Goal: Information Seeking & Learning: Learn about a topic

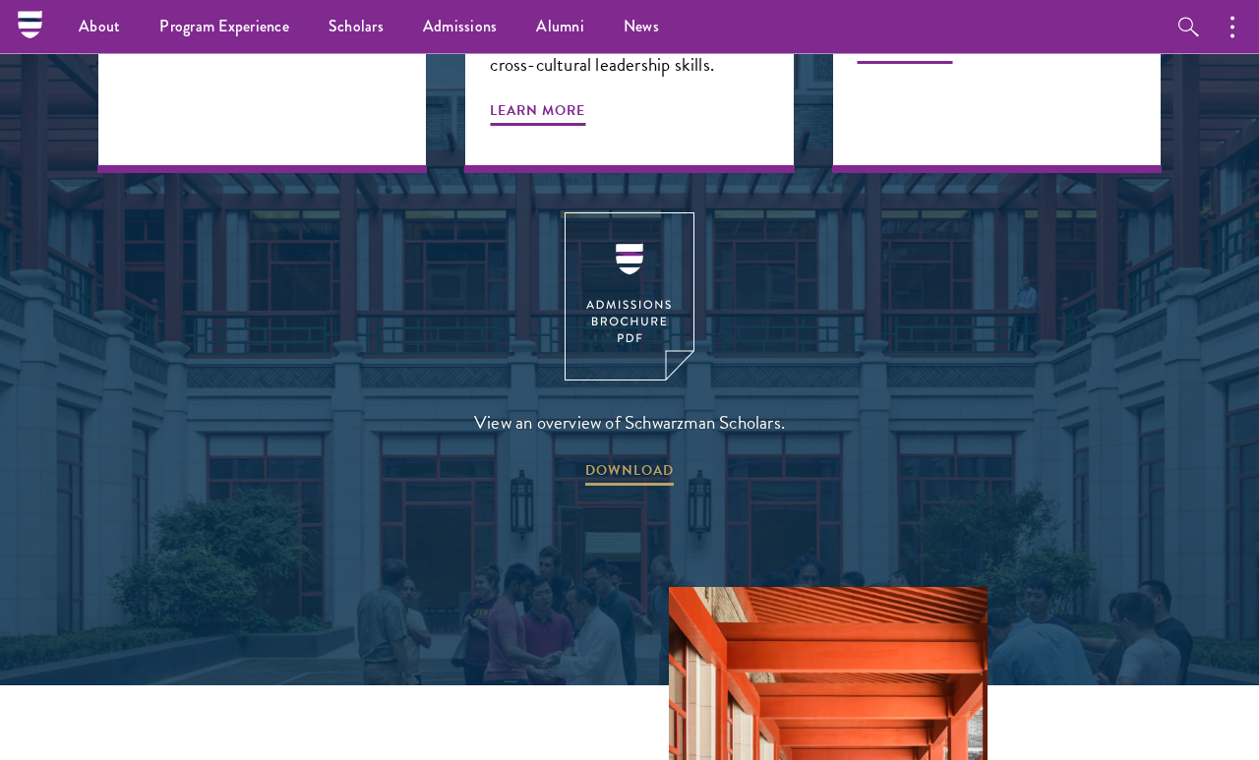
scroll to position [2328, 0]
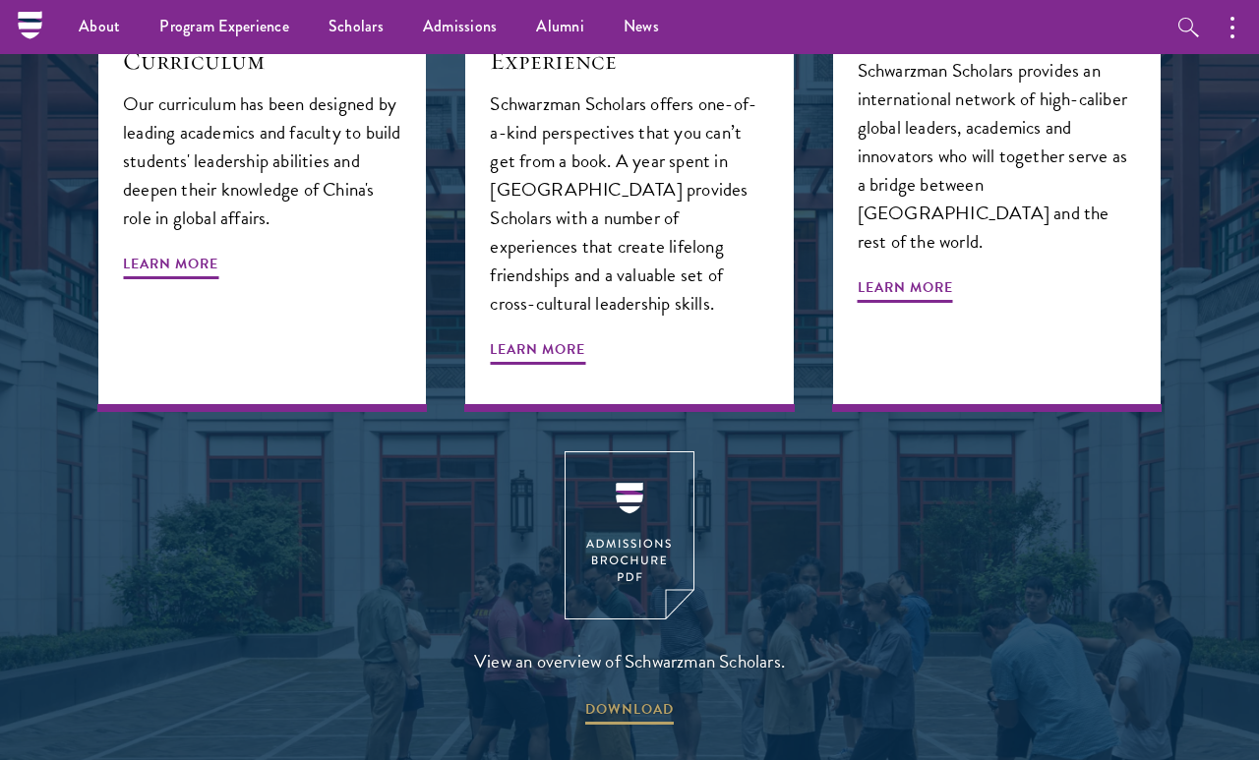
click at [636, 451] on img at bounding box center [629, 535] width 130 height 168
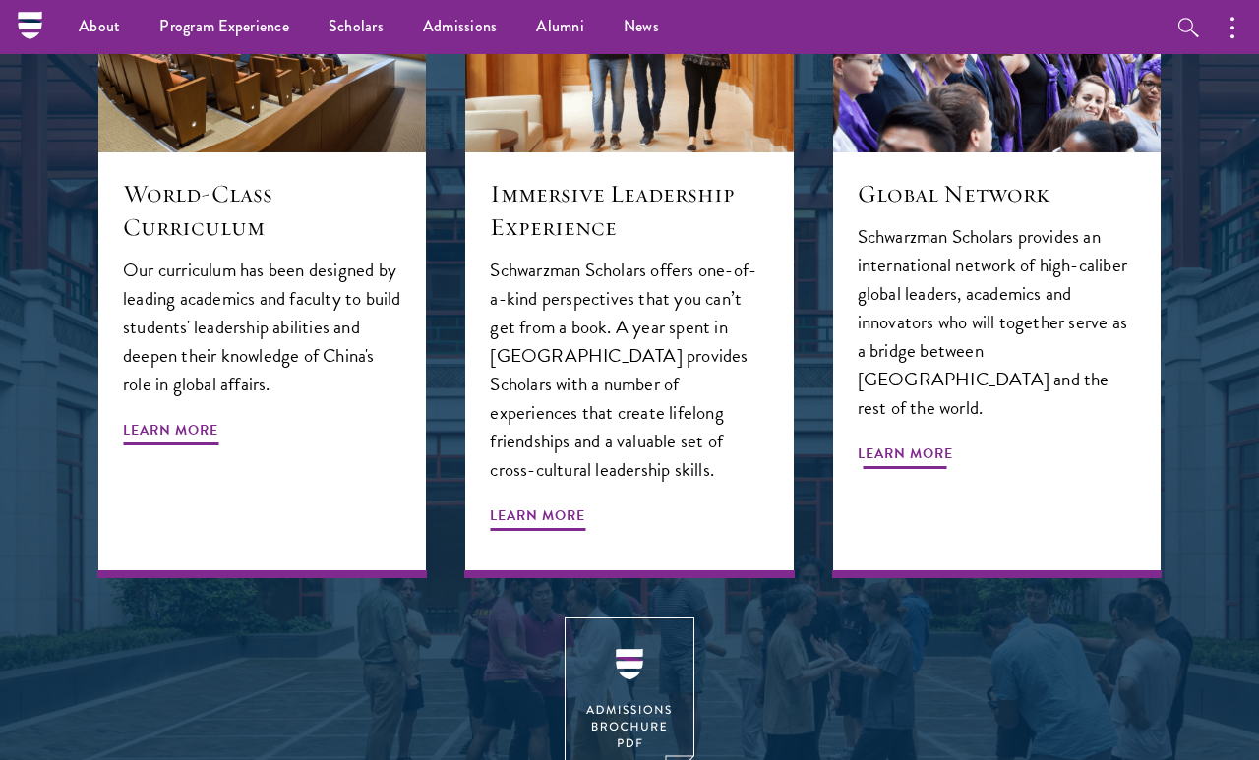
scroll to position [2162, 0]
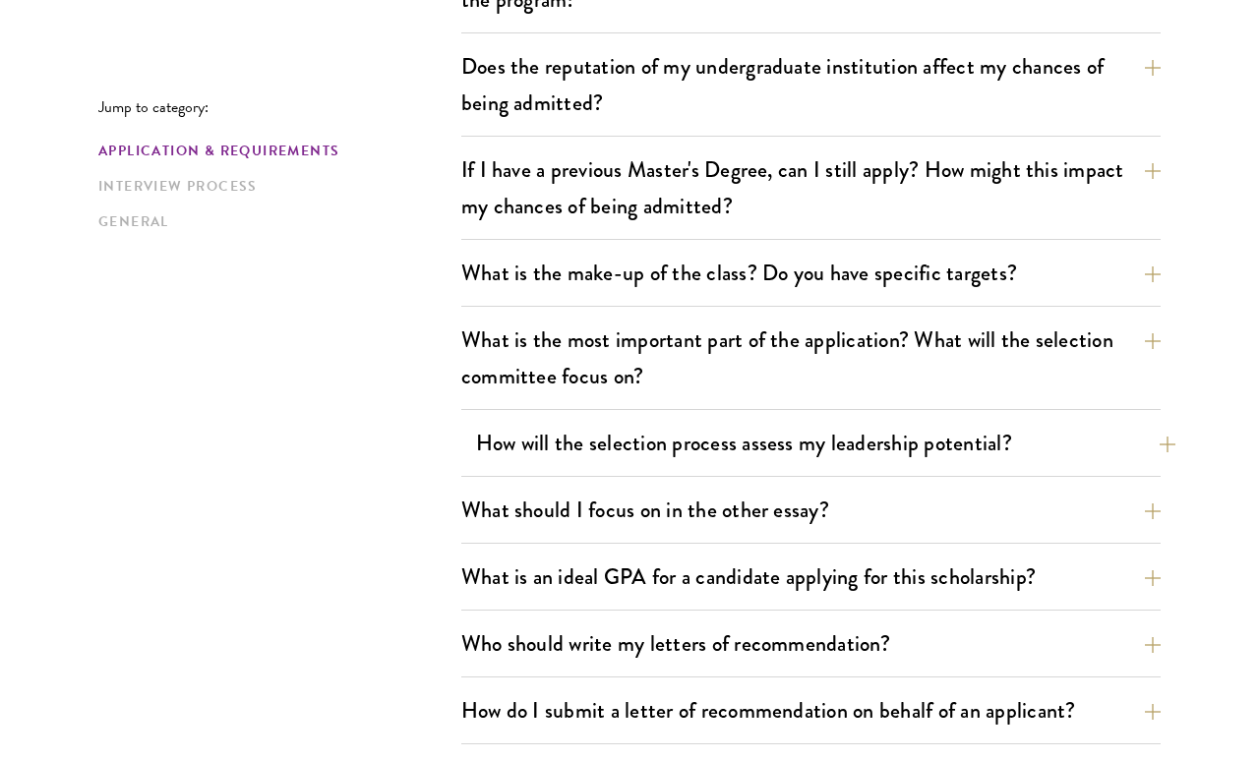
scroll to position [853, 0]
click at [849, 296] on div "What is the make-up of the class? Do you have specific targets? The only firm t…" at bounding box center [810, 279] width 699 height 56
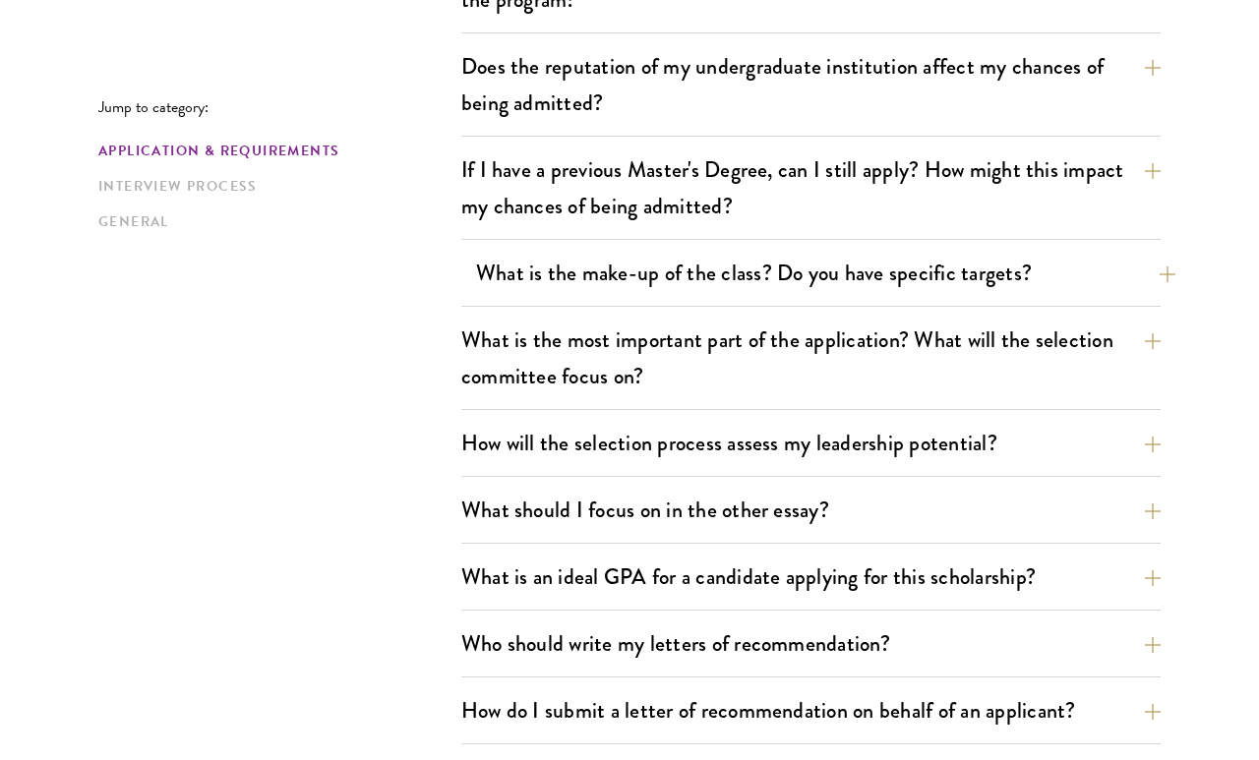
click at [795, 284] on button "What is the make-up of the class? Do you have specific targets?" at bounding box center [825, 273] width 699 height 44
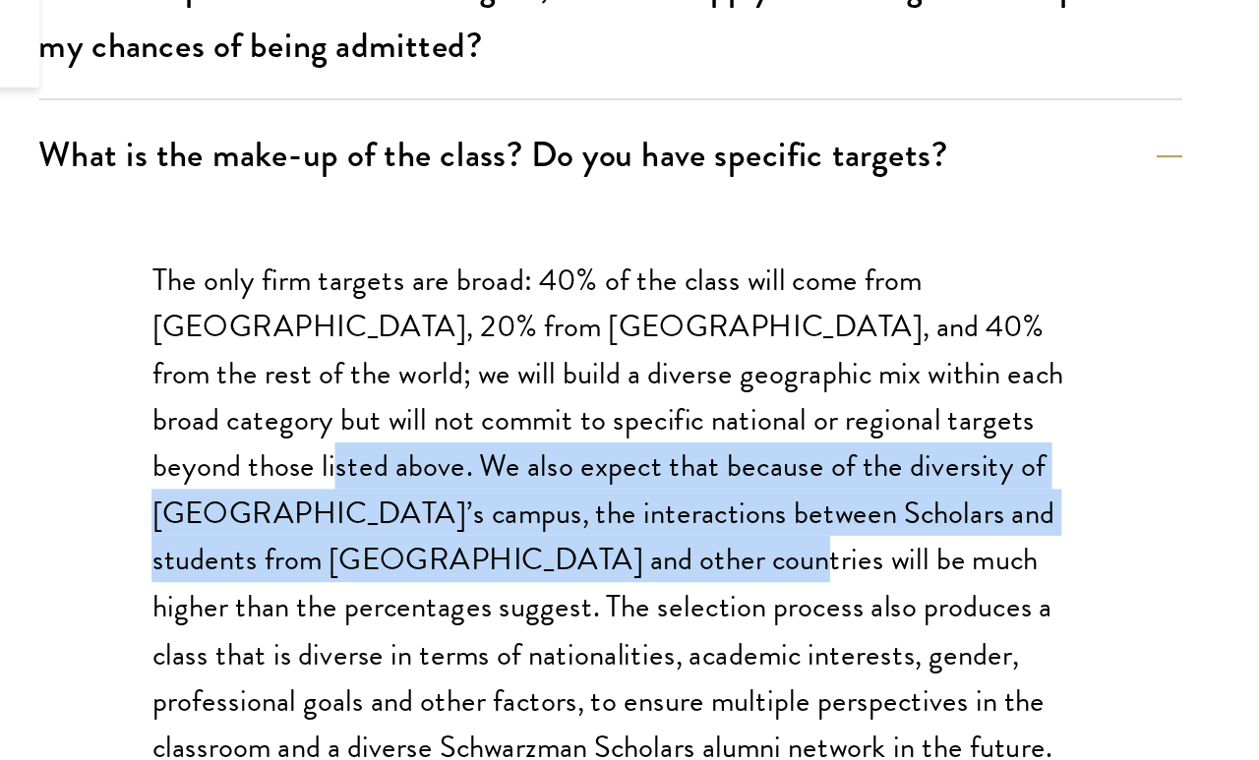
drag, startPoint x: 88, startPoint y: 286, endPoint x: 297, endPoint y: 343, distance: 216.1
click at [471, 343] on div "The only firm targets are broad: 40% of the class will come from the United Sta…" at bounding box center [810, 502] width 678 height 393
click at [530, 343] on p "The only firm targets are broad: 40% of the class will come from the United Sta…" at bounding box center [810, 492] width 560 height 315
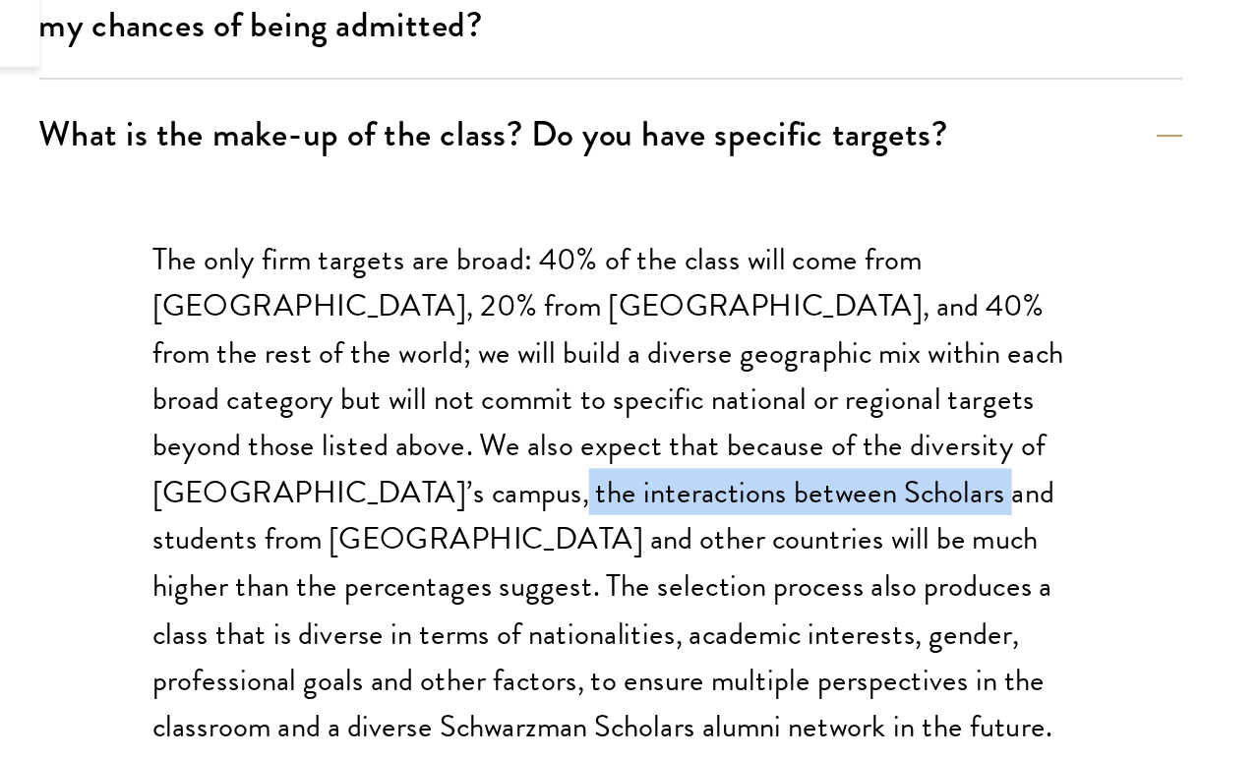
drag, startPoint x: 208, startPoint y: 298, endPoint x: 489, endPoint y: 302, distance: 280.3
click at [530, 335] on p "The only firm targets are broad: 40% of the class will come from the United Sta…" at bounding box center [810, 492] width 560 height 315
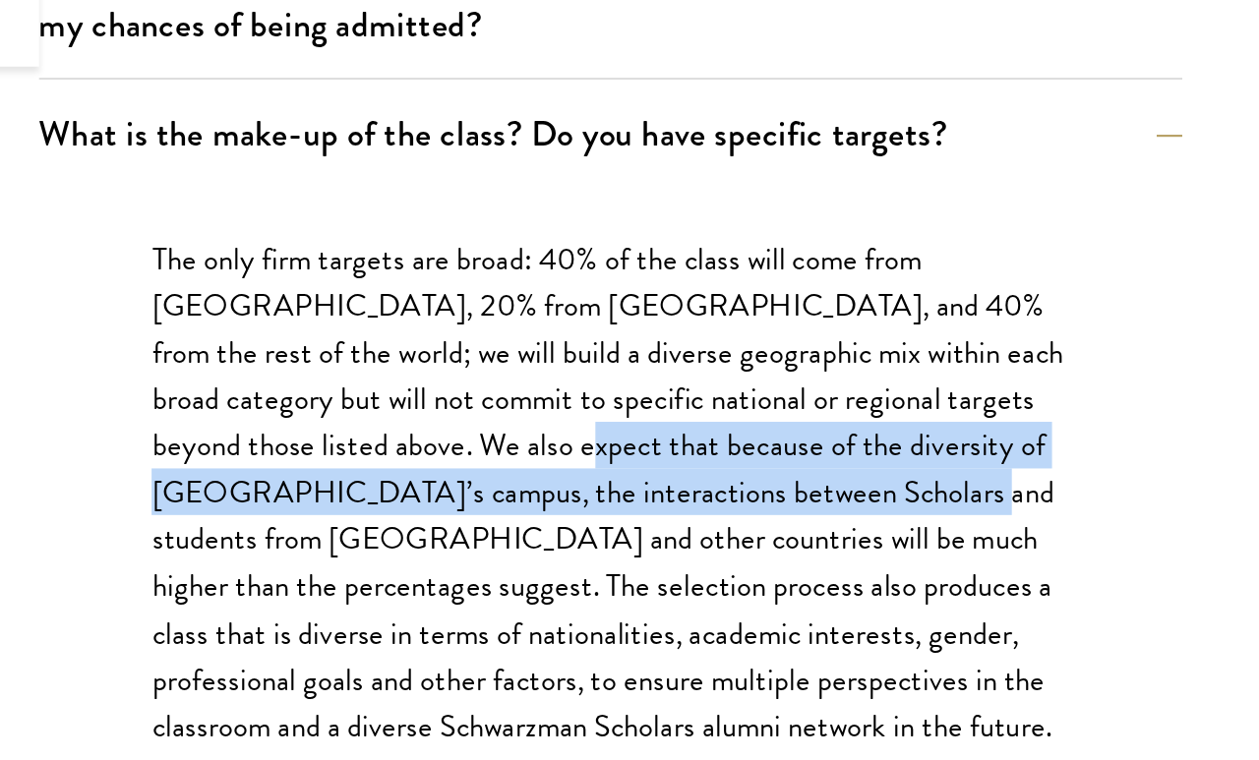
drag, startPoint x: 488, startPoint y: 302, endPoint x: 250, endPoint y: 282, distance: 238.8
click at [530, 335] on p "The only firm targets are broad: 40% of the class will come from the United Sta…" at bounding box center [810, 492] width 560 height 315
drag, startPoint x: 250, startPoint y: 282, endPoint x: 401, endPoint y: 296, distance: 152.1
click at [530, 335] on p "The only firm targets are broad: 40% of the class will come from the United Sta…" at bounding box center [810, 492] width 560 height 315
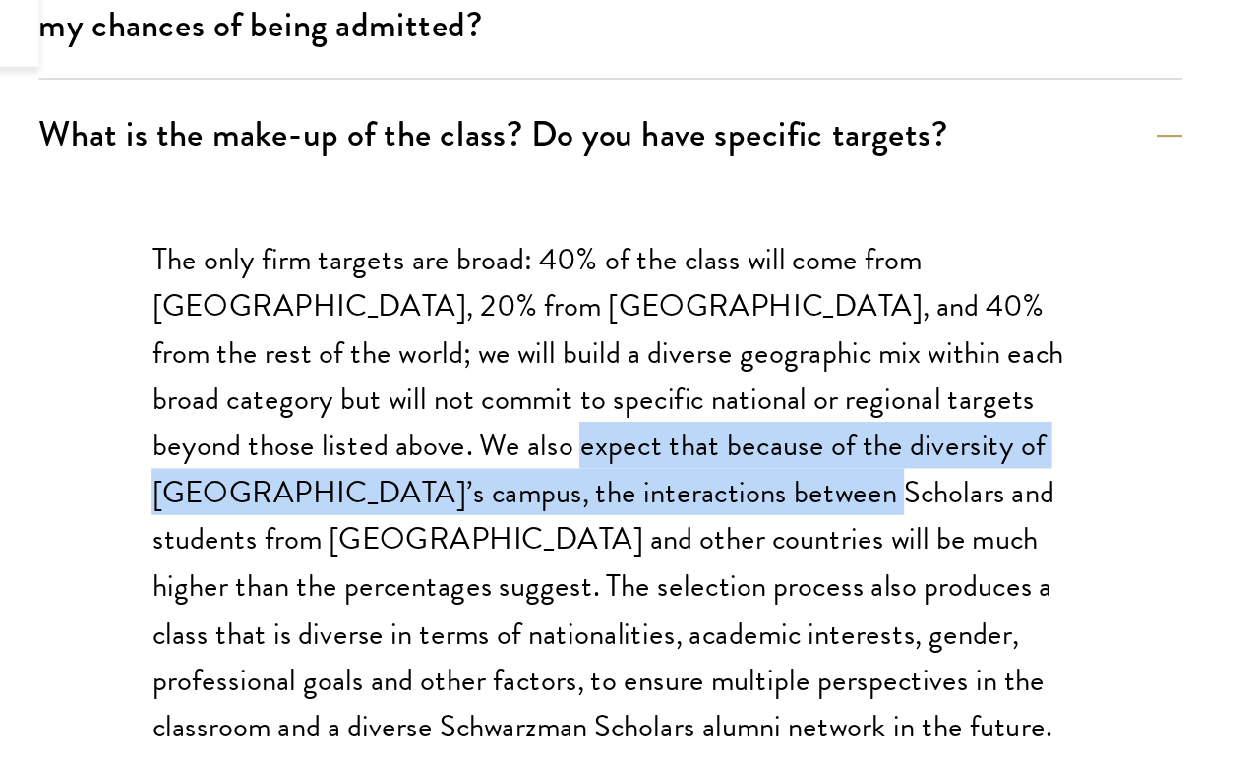
click at [530, 335] on p "The only firm targets are broad: 40% of the class will come from the United Sta…" at bounding box center [810, 492] width 560 height 315
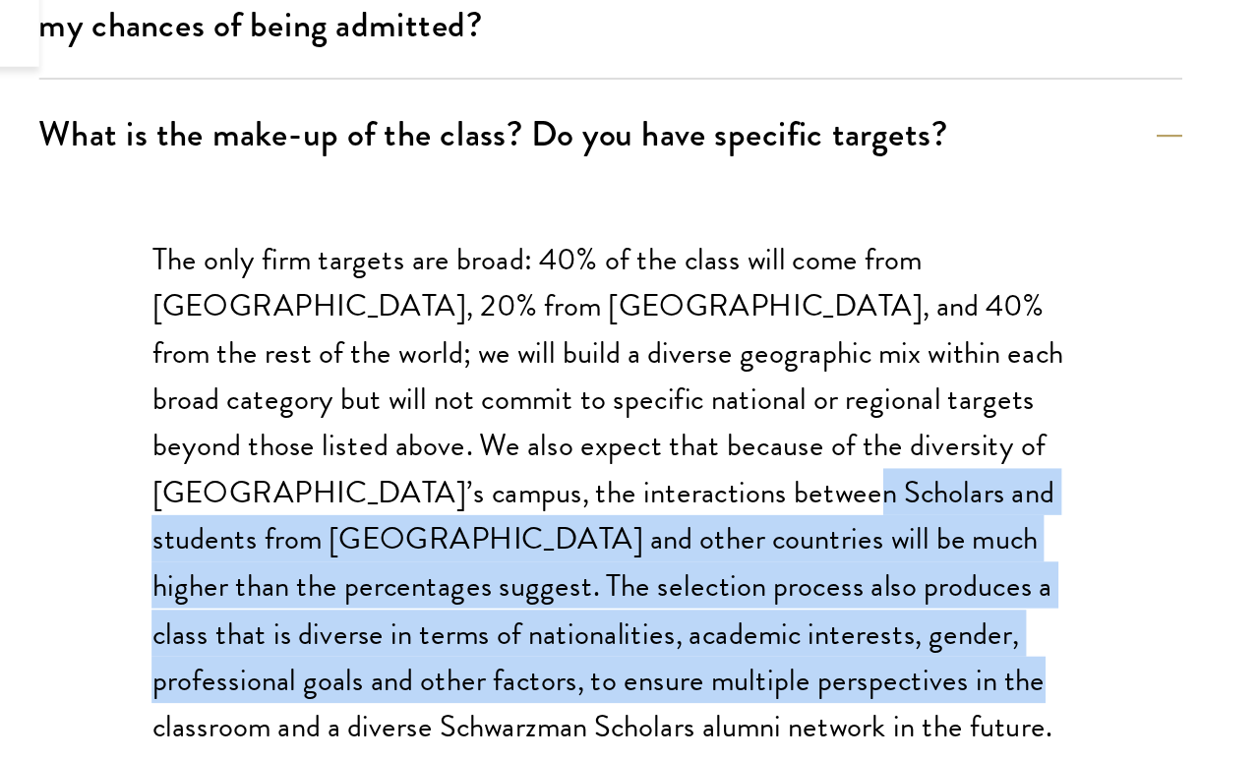
drag, startPoint x: 401, startPoint y: 300, endPoint x: 483, endPoint y: 406, distance: 133.9
click at [530, 406] on p "The only firm targets are broad: 40% of the class will come from the United Sta…" at bounding box center [810, 492] width 560 height 315
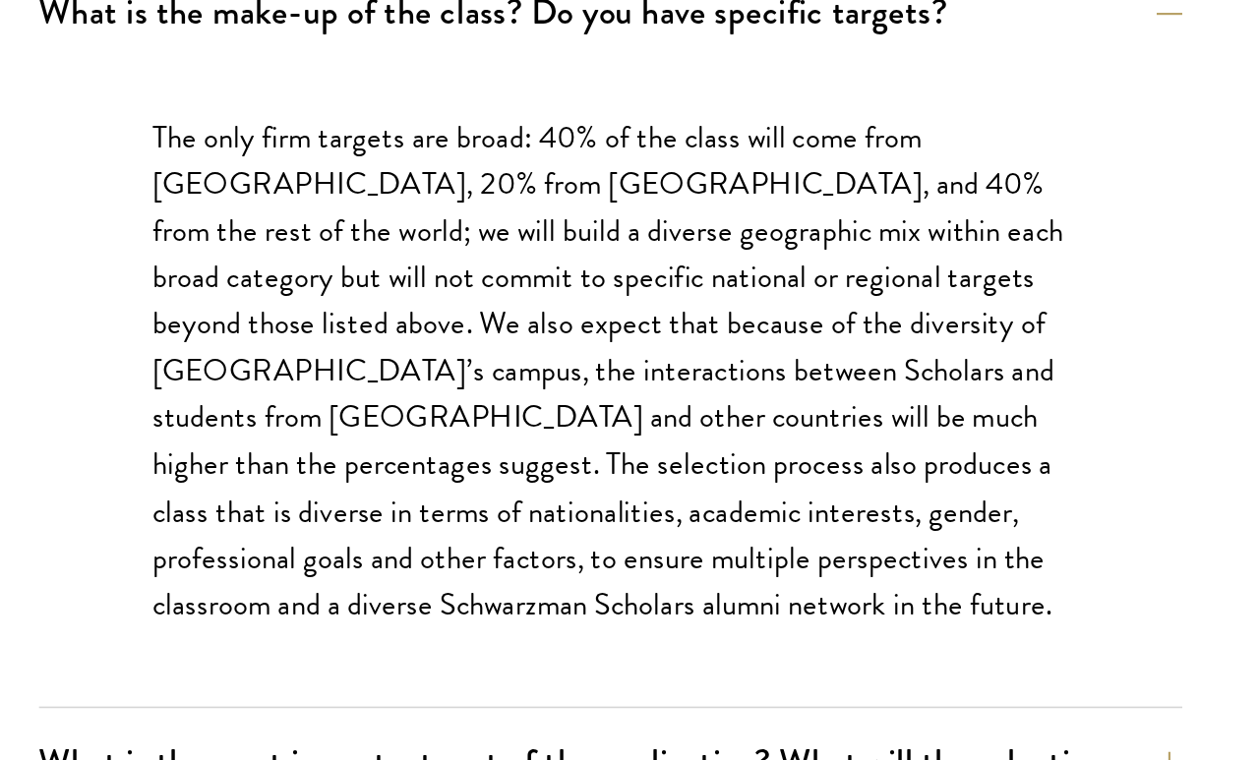
click at [589, 395] on div "The only firm targets are broad: 40% of the class will come from the United Sta…" at bounding box center [810, 490] width 678 height 393
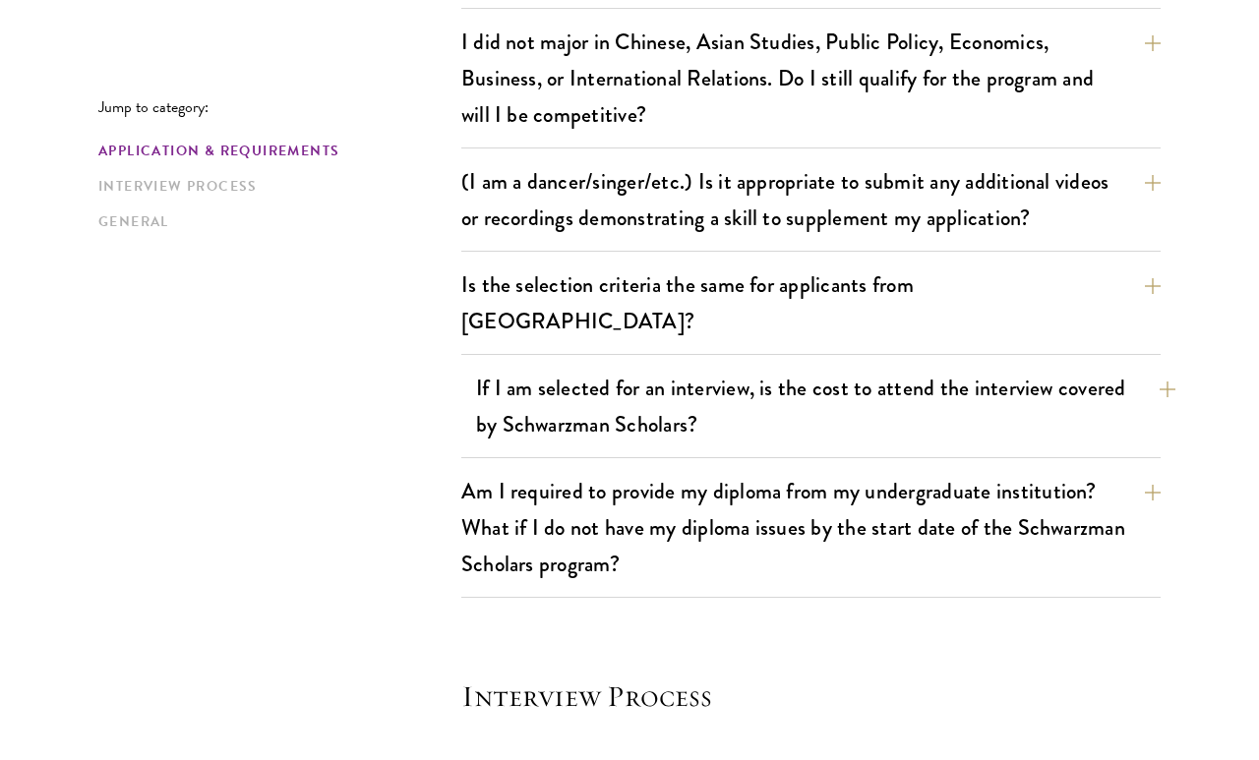
scroll to position [2115, 0]
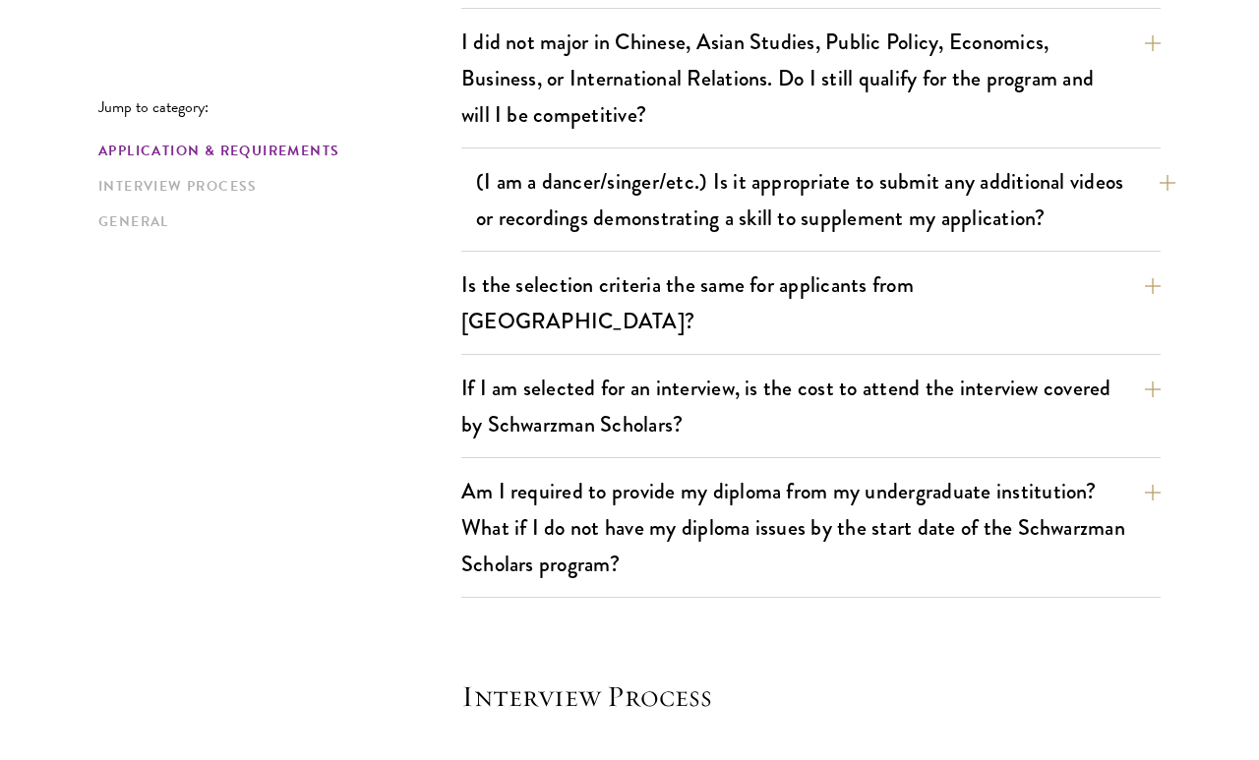
click at [908, 211] on button "(I am a dancer/singer/etc.) Is it appropriate to submit any additional videos o…" at bounding box center [825, 199] width 699 height 81
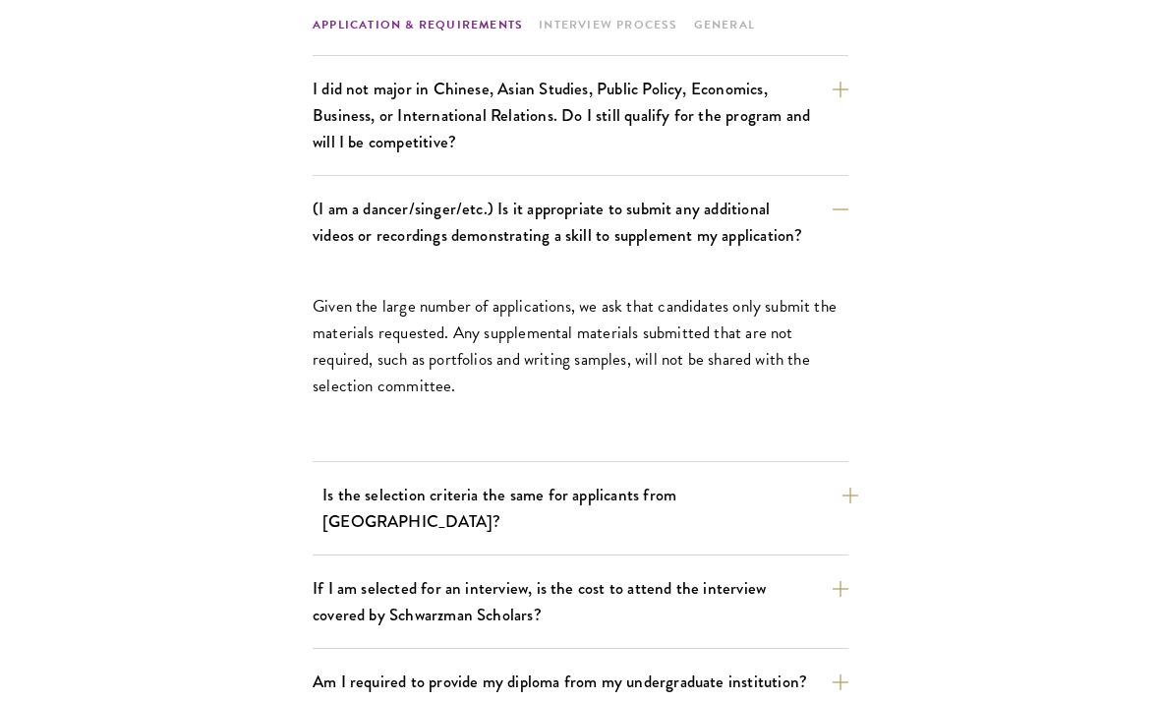
scroll to position [1857, 0]
